Goal: Information Seeking & Learning: Learn about a topic

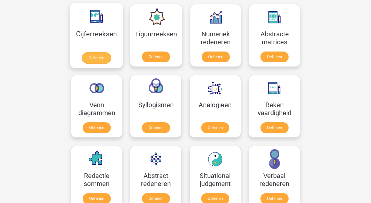
scroll to position [237, 0]
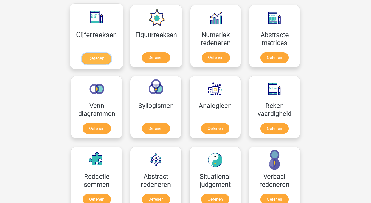
click at [100, 57] on link "Oefenen" at bounding box center [96, 58] width 29 height 11
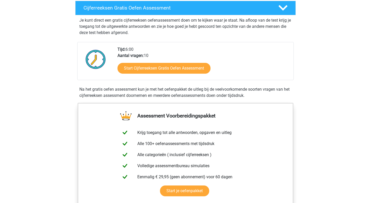
scroll to position [91, 0]
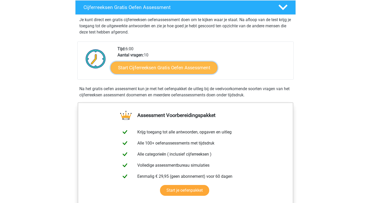
click at [144, 71] on link "Start Cijferreeksen Gratis Oefen Assessment" at bounding box center [163, 67] width 107 height 12
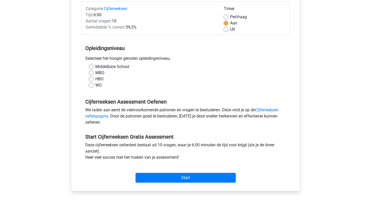
scroll to position [68, 0]
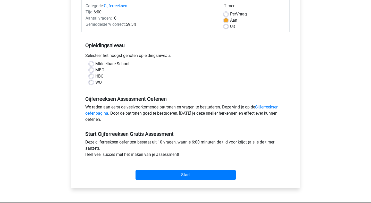
click at [95, 83] on label "WO" at bounding box center [98, 82] width 6 height 6
click at [92, 83] on input "WO" at bounding box center [91, 81] width 4 height 5
radio input "true"
click at [266, 108] on link "Cijferreeksen oefenpagina" at bounding box center [181, 110] width 193 height 11
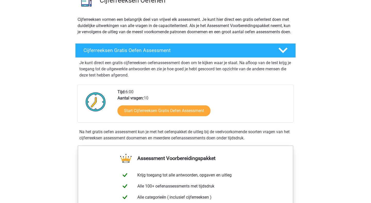
scroll to position [48, 0]
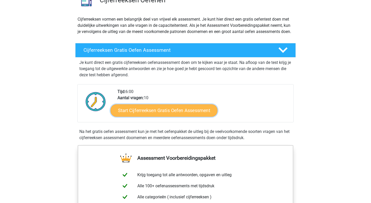
click at [196, 116] on link "Start Cijferreeksen Gratis Oefen Assessment" at bounding box center [163, 110] width 107 height 12
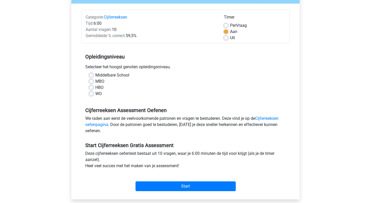
scroll to position [57, 0]
click at [95, 93] on label "WO" at bounding box center [98, 93] width 6 height 6
click at [93, 93] on input "WO" at bounding box center [91, 92] width 4 height 5
radio input "true"
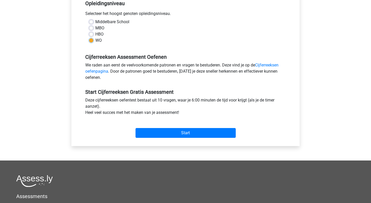
scroll to position [112, 0]
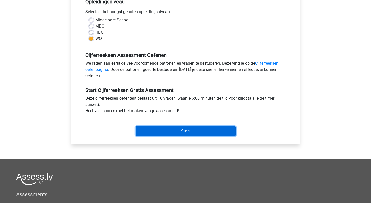
click at [171, 131] on input "Start" at bounding box center [185, 131] width 100 height 10
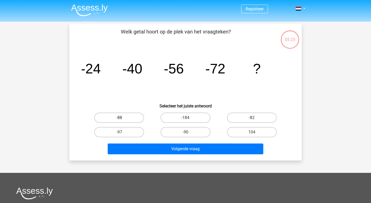
click at [131, 117] on label "-88" at bounding box center [119, 117] width 50 height 10
click at [123, 118] on input "-88" at bounding box center [120, 119] width 3 height 3
radio input "true"
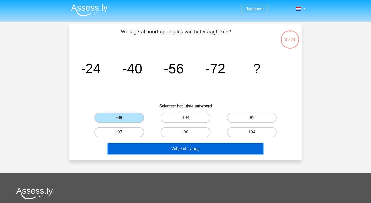
click at [184, 152] on button "Volgende vraag" at bounding box center [186, 148] width 156 height 11
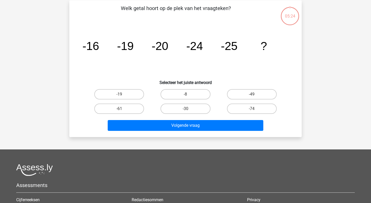
scroll to position [24, 0]
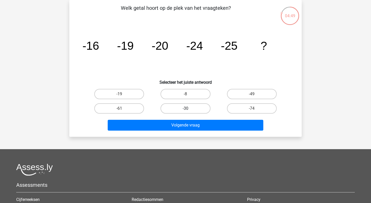
click at [199, 106] on label "-30" at bounding box center [185, 108] width 50 height 10
click at [189, 108] on input "-30" at bounding box center [186, 109] width 3 height 3
radio input "true"
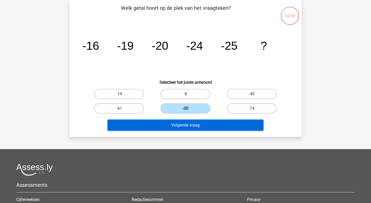
click at [200, 126] on button "Volgende vraag" at bounding box center [186, 125] width 156 height 11
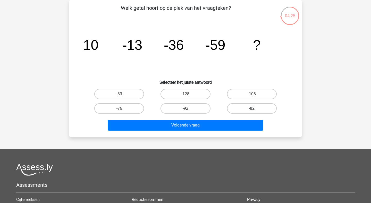
click at [237, 106] on label "-82" at bounding box center [252, 108] width 50 height 10
click at [252, 108] on input "-82" at bounding box center [253, 109] width 3 height 3
radio input "true"
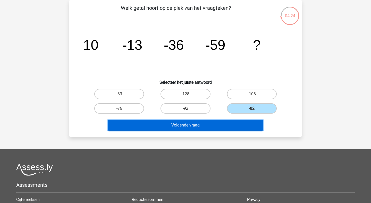
click at [210, 125] on button "Volgende vraag" at bounding box center [186, 125] width 156 height 11
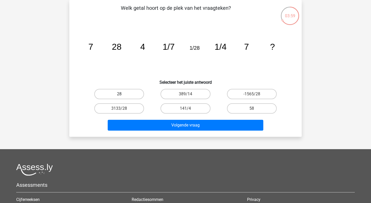
click at [131, 93] on label "28" at bounding box center [119, 94] width 50 height 10
click at [123, 94] on input "28" at bounding box center [120, 95] width 3 height 3
radio input "true"
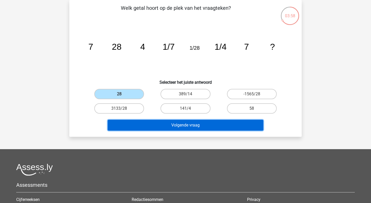
click at [179, 124] on button "Volgende vraag" at bounding box center [186, 125] width 156 height 11
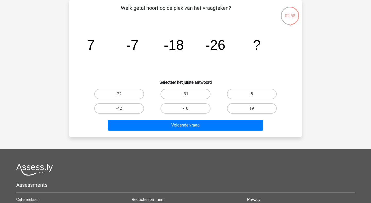
click at [248, 94] on label "8" at bounding box center [252, 94] width 50 height 10
click at [252, 94] on input "8" at bounding box center [253, 95] width 3 height 3
radio input "true"
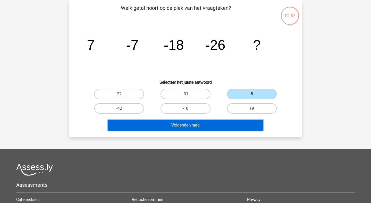
click at [222, 122] on button "Volgende vraag" at bounding box center [186, 125] width 156 height 11
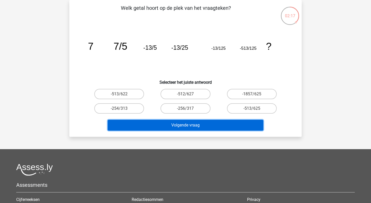
click at [222, 122] on button "Volgende vraag" at bounding box center [186, 125] width 156 height 11
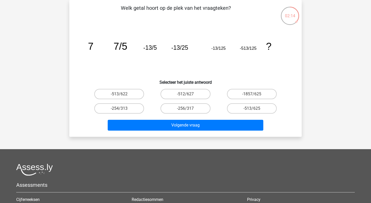
click at [252, 60] on icon "image/svg+xml 7 7/5 -13/5 -13/25 -13/125 -513/125 ?" at bounding box center [185, 50] width 207 height 52
click at [248, 107] on label "-513/625" at bounding box center [252, 108] width 50 height 10
click at [252, 108] on input "-513/625" at bounding box center [253, 109] width 3 height 3
radio input "true"
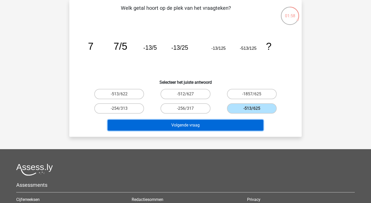
click at [228, 124] on button "Volgende vraag" at bounding box center [186, 125] width 156 height 11
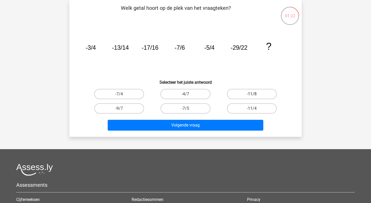
click at [264, 92] on label "-11/8" at bounding box center [252, 94] width 50 height 10
click at [255, 94] on input "-11/8" at bounding box center [253, 95] width 3 height 3
radio input "true"
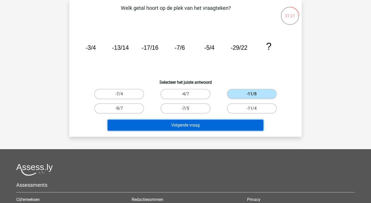
click at [246, 128] on button "Volgende vraag" at bounding box center [186, 125] width 156 height 11
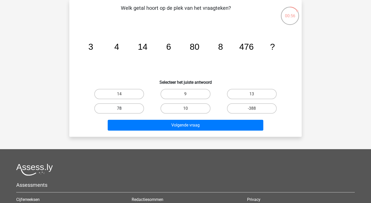
click at [125, 109] on label "78" at bounding box center [119, 108] width 50 height 10
click at [123, 109] on input "78" at bounding box center [120, 109] width 3 height 3
radio input "true"
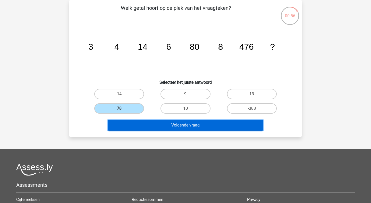
click at [171, 127] on button "Volgende vraag" at bounding box center [186, 125] width 156 height 11
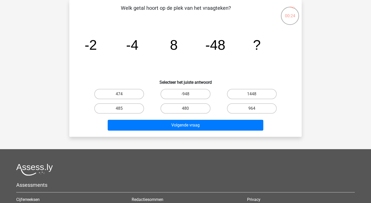
click at [187, 109] on input "480" at bounding box center [186, 109] width 3 height 3
radio input "true"
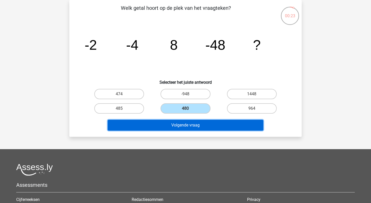
click at [190, 127] on button "Volgende vraag" at bounding box center [186, 125] width 156 height 11
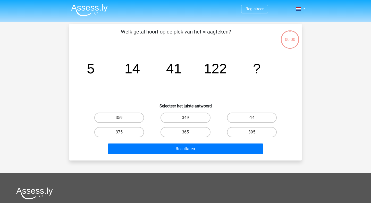
scroll to position [24, 0]
